Goal: Information Seeking & Learning: Learn about a topic

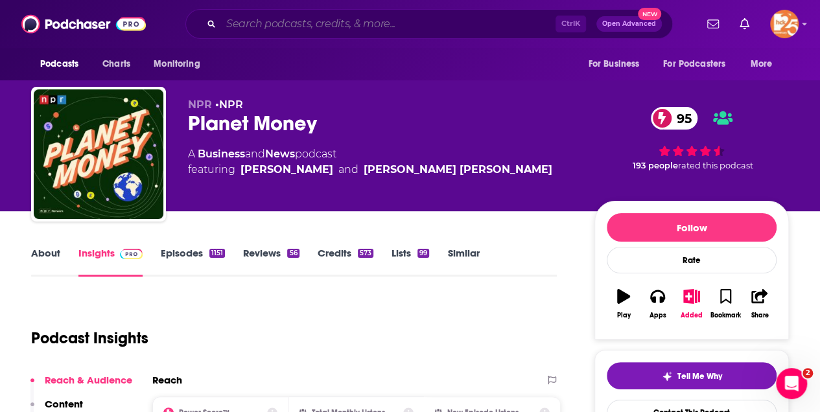
click at [251, 25] on input "Search podcasts, credits, & more..." at bounding box center [388, 24] width 334 height 21
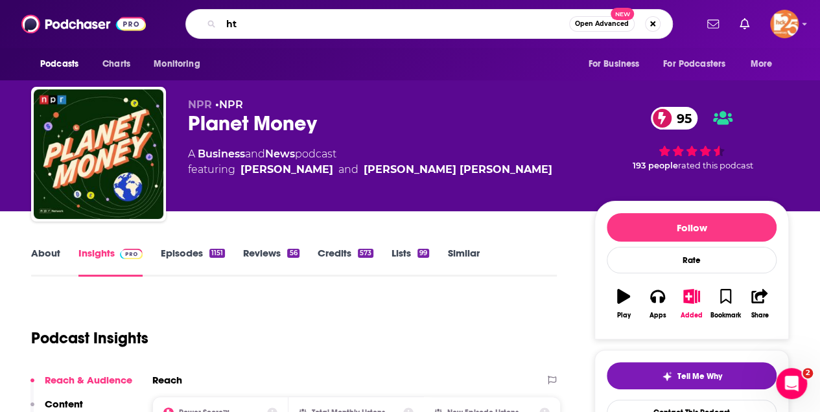
type input "h"
type input "the military veteran podcast"
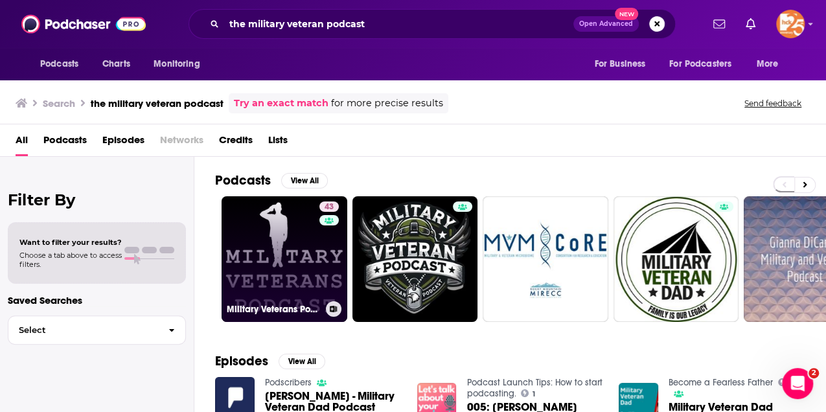
click at [285, 239] on link "43 Military Veterans Podcast" at bounding box center [285, 259] width 126 height 126
